Goal: Task Accomplishment & Management: Use online tool/utility

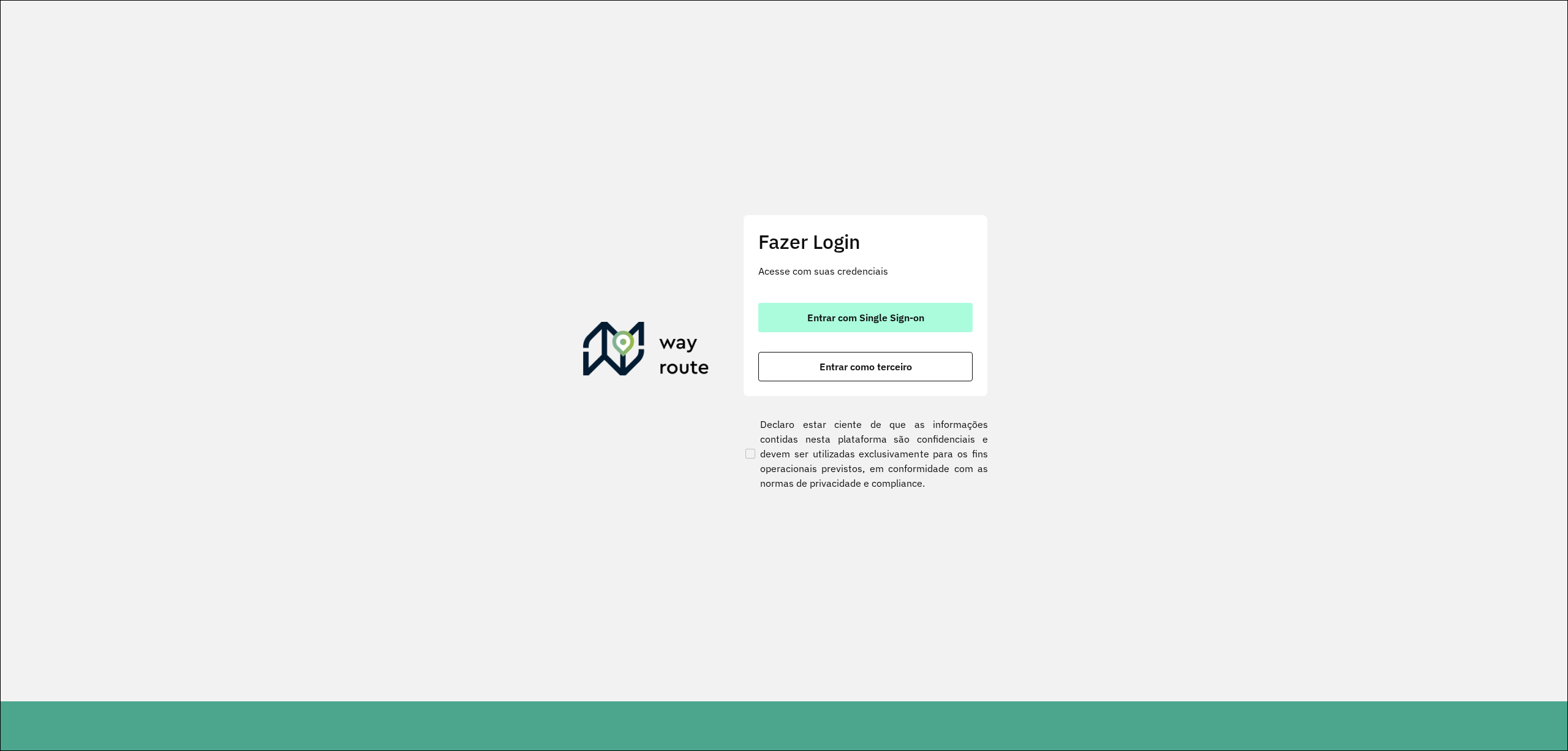
click at [922, 321] on span "Entrar com Single Sign-on" at bounding box center [866, 317] width 117 height 10
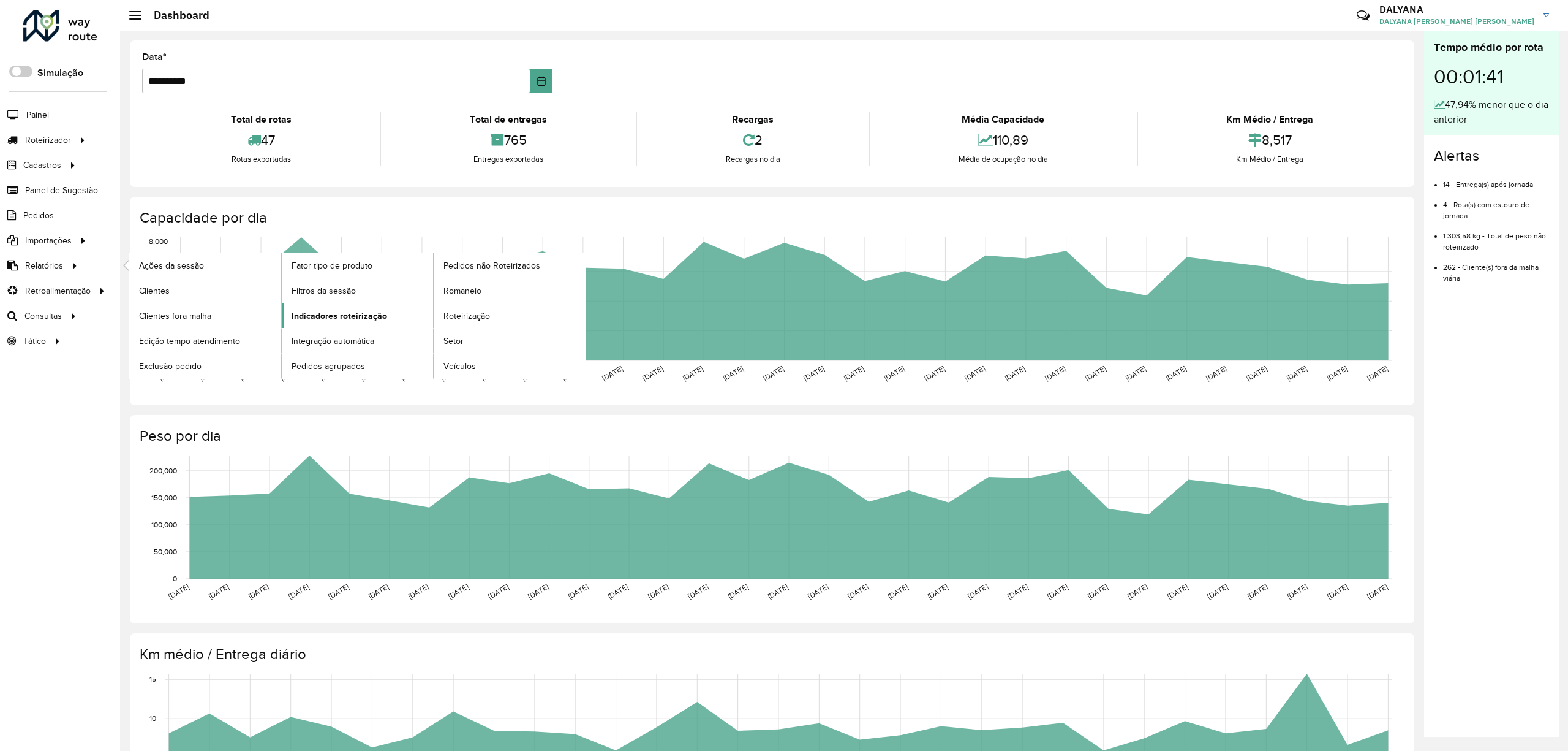
click at [344, 315] on span "Indicadores roteirização" at bounding box center [339, 316] width 95 height 13
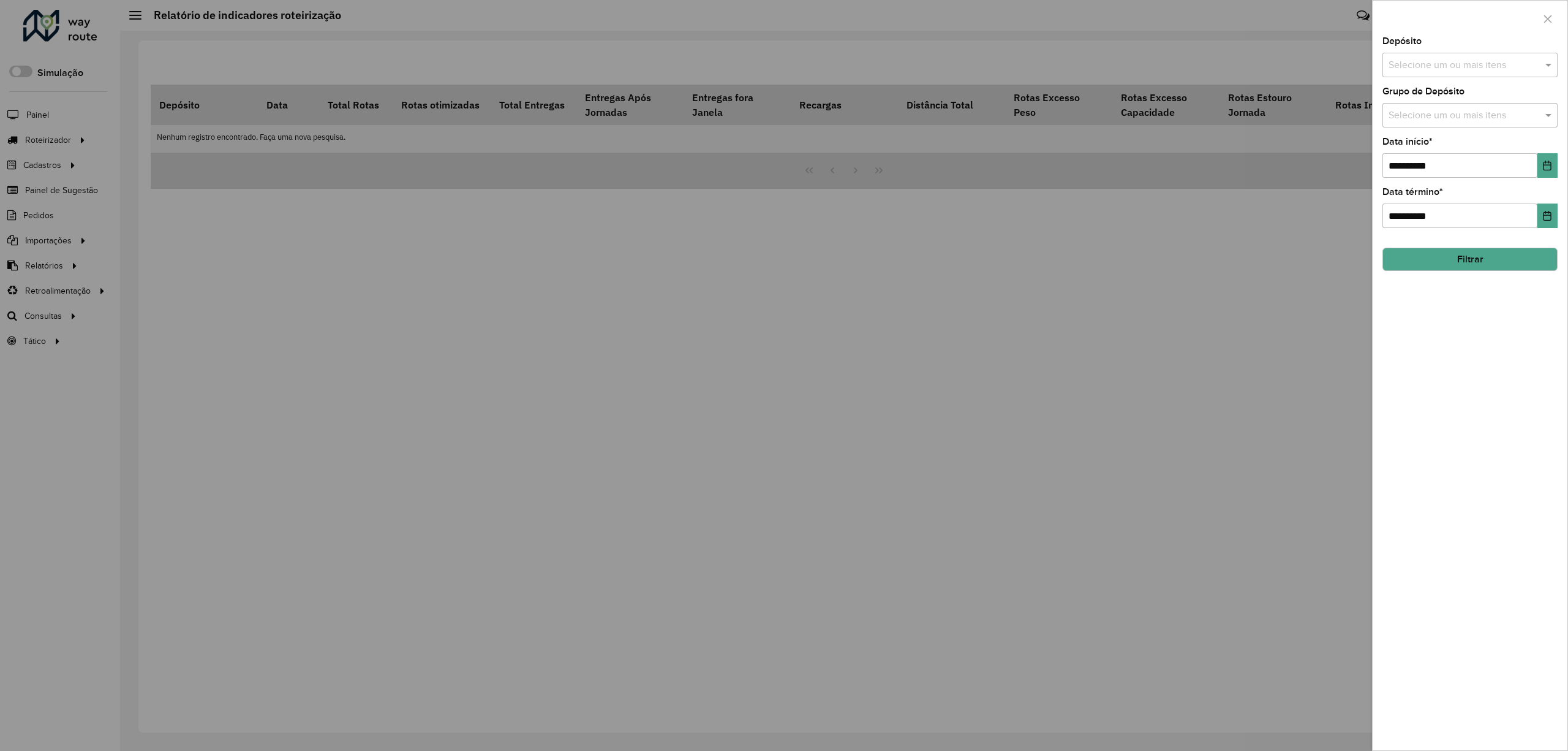
click at [1533, 71] on input "text" at bounding box center [1464, 65] width 157 height 15
click at [1448, 126] on div "CDD [DATE] Novo" at bounding box center [1470, 126] width 173 height 21
click at [1481, 263] on button "Filtrar" at bounding box center [1470, 259] width 175 height 23
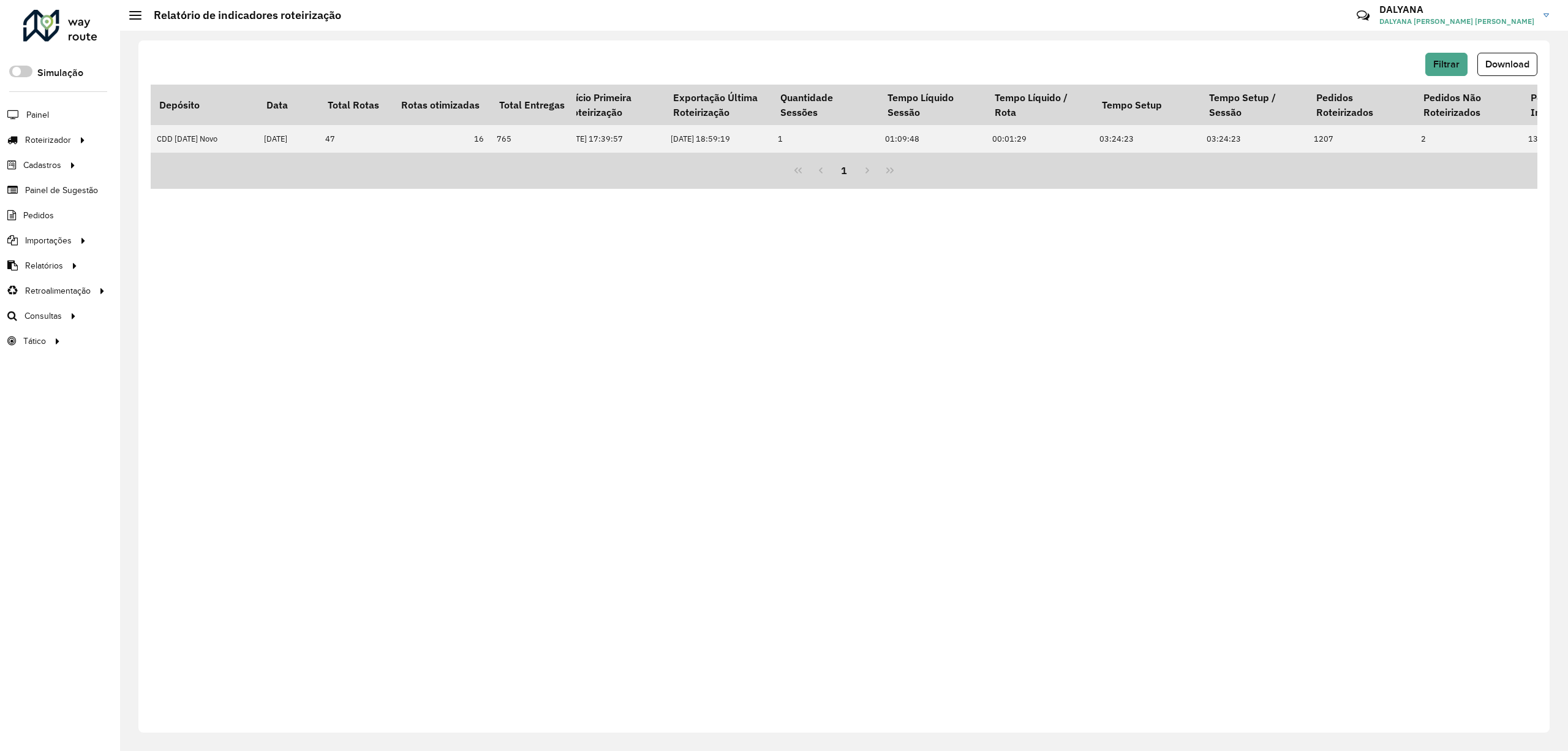
scroll to position [0, 3005]
